Goal: Navigation & Orientation: Understand site structure

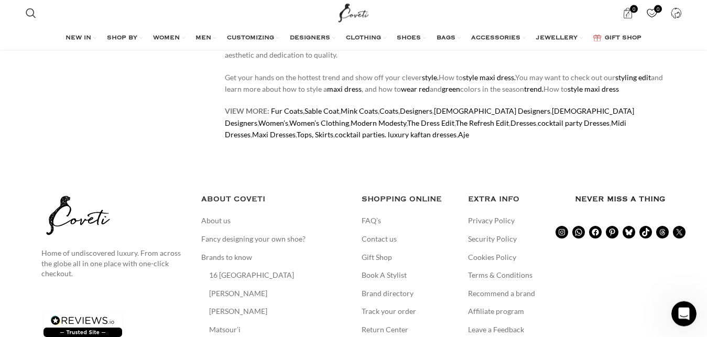
scroll to position [5930, 0]
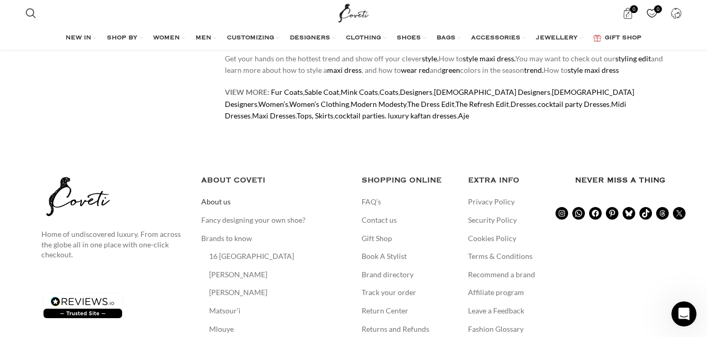
click at [222, 196] on link "About us" at bounding box center [216, 201] width 30 height 10
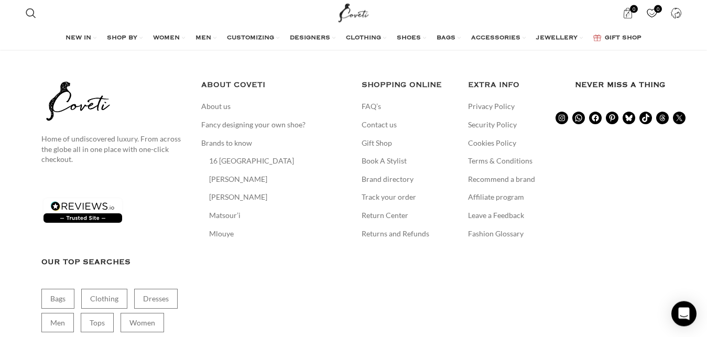
scroll to position [1763, 0]
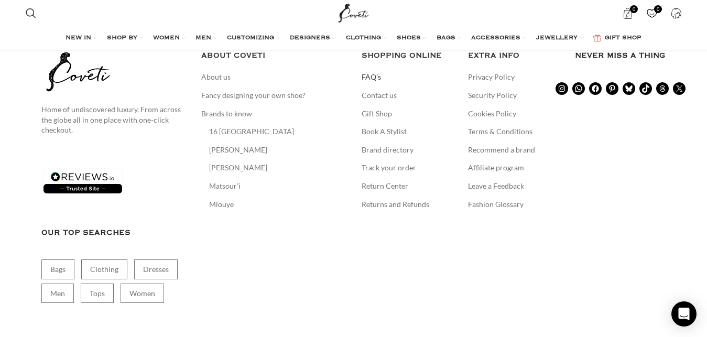
click at [371, 72] on link "FAQ’s" at bounding box center [371, 77] width 20 height 10
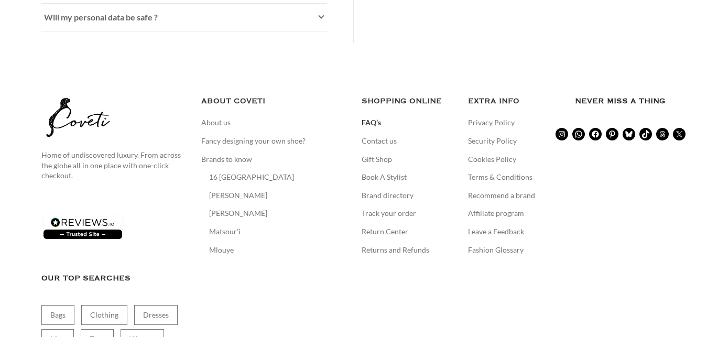
scroll to position [855, 0]
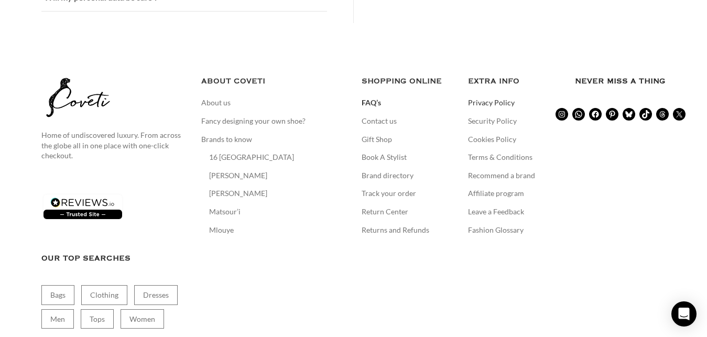
click at [493, 100] on link "Privacy Policy" at bounding box center [492, 102] width 48 height 10
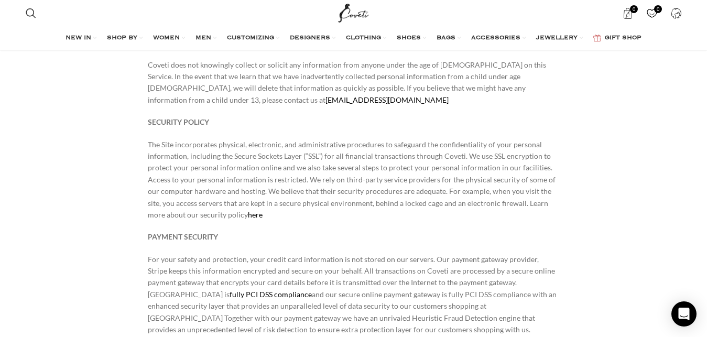
scroll to position [2251, 0]
